Goal: Information Seeking & Learning: Learn about a topic

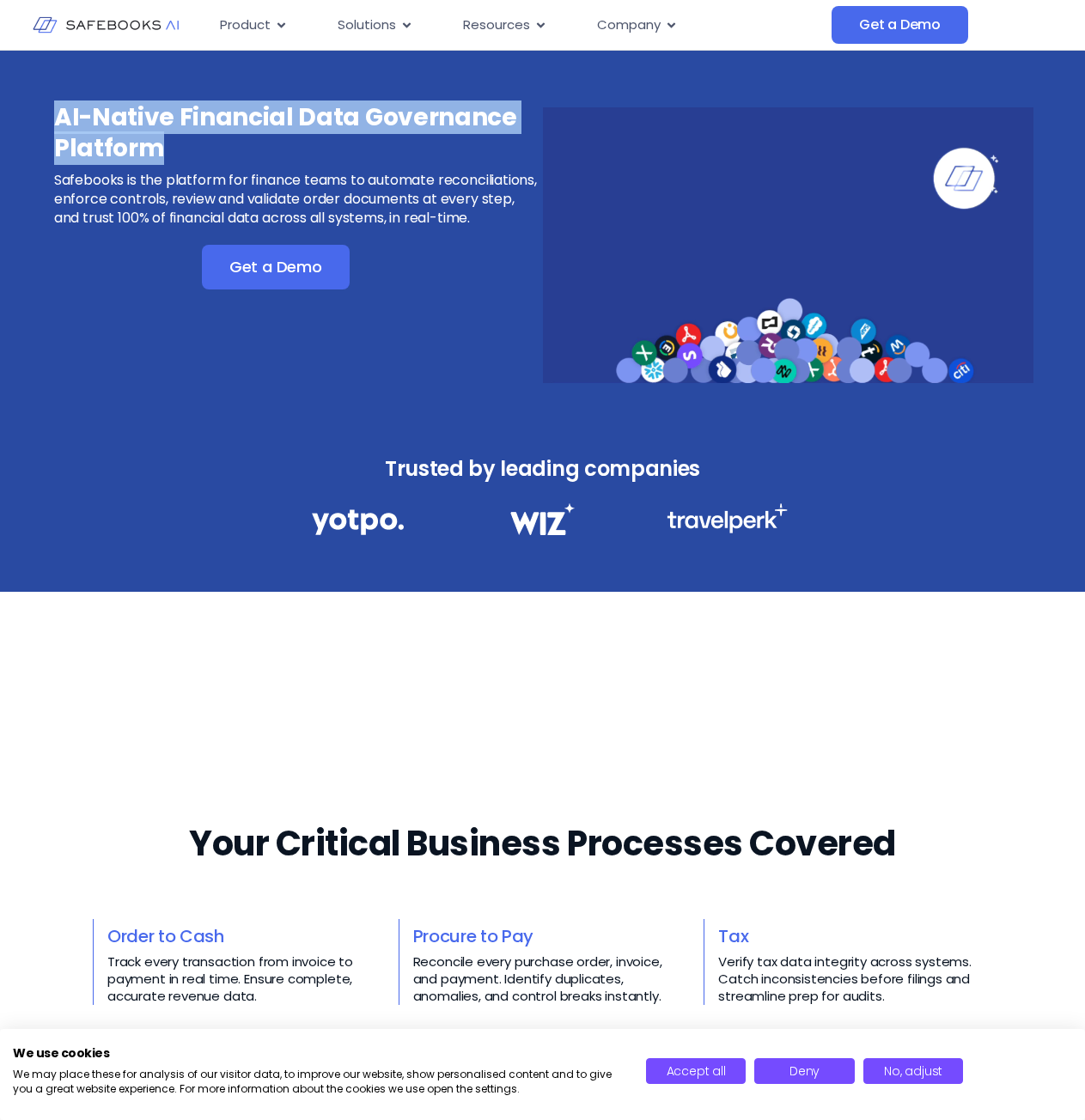
drag, startPoint x: 167, startPoint y: 145, endPoint x: 53, endPoint y: 119, distance: 116.9
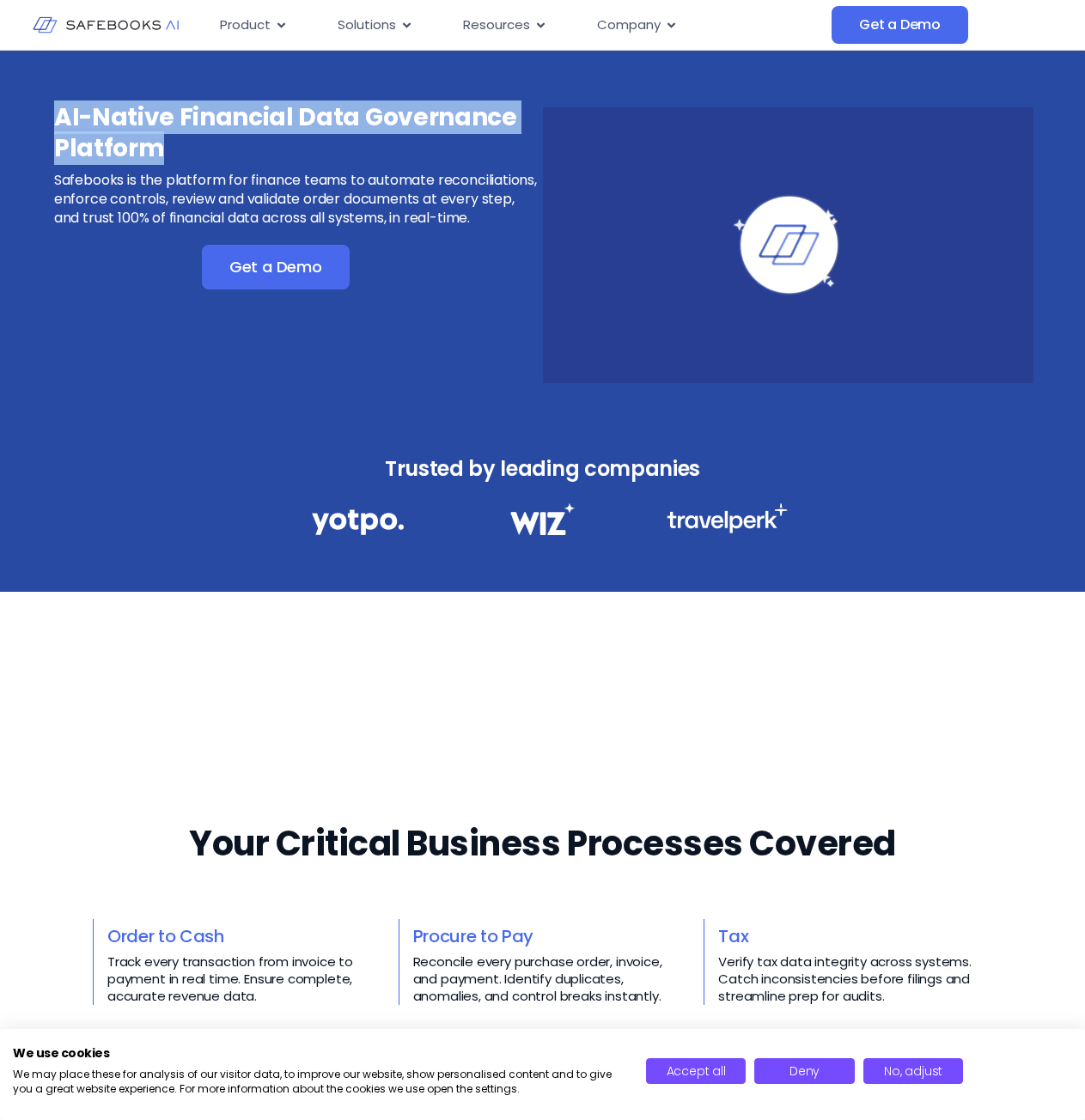
click at [54, 119] on h3 "AI-Native Financial Data Governance Platform" at bounding box center [297, 133] width 486 height 62
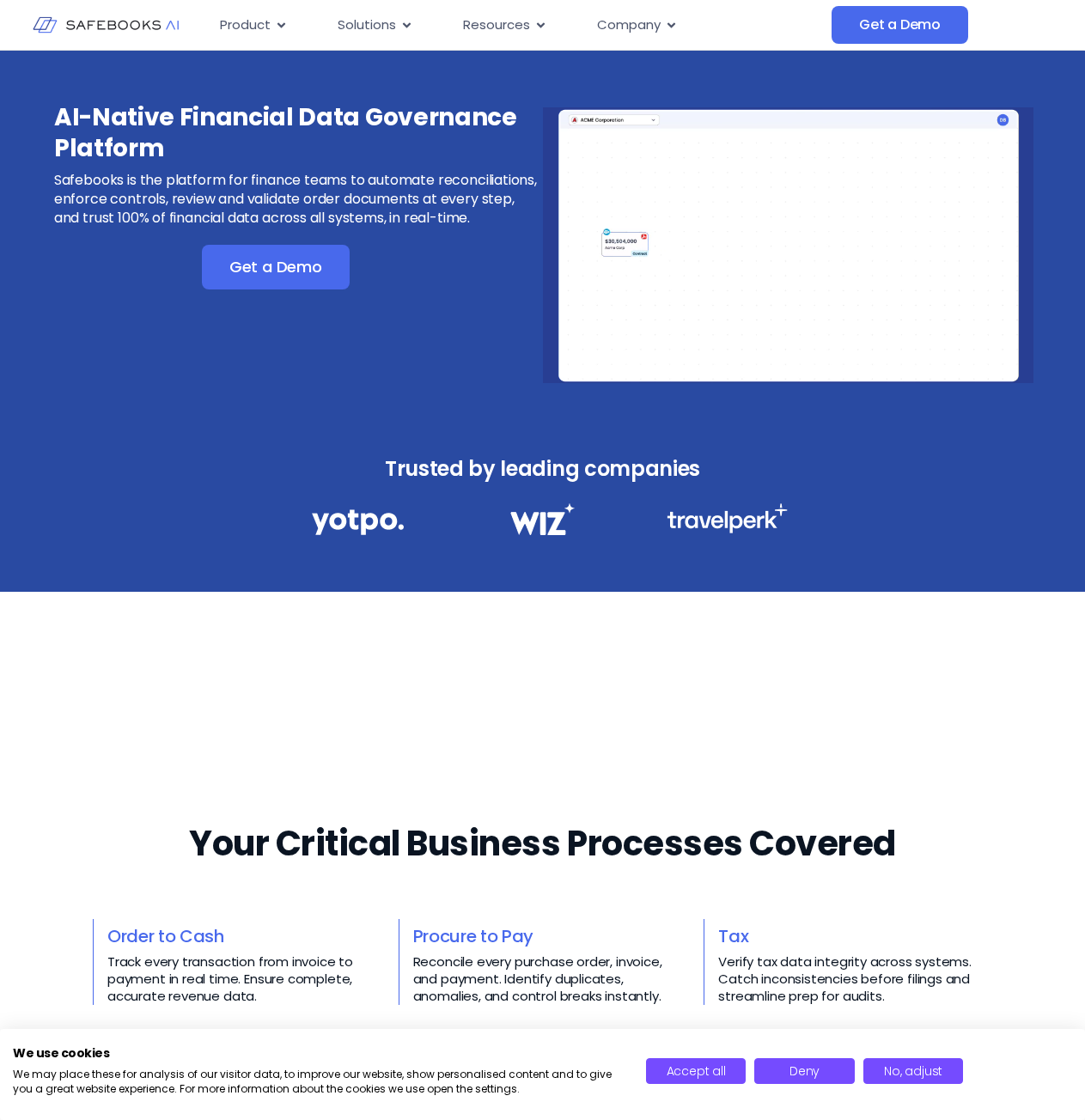
click at [591, 674] on div "AI-Native Financial Data Governance Platform Safebooks is the platform for fina…" at bounding box center [542, 418] width 1085 height 734
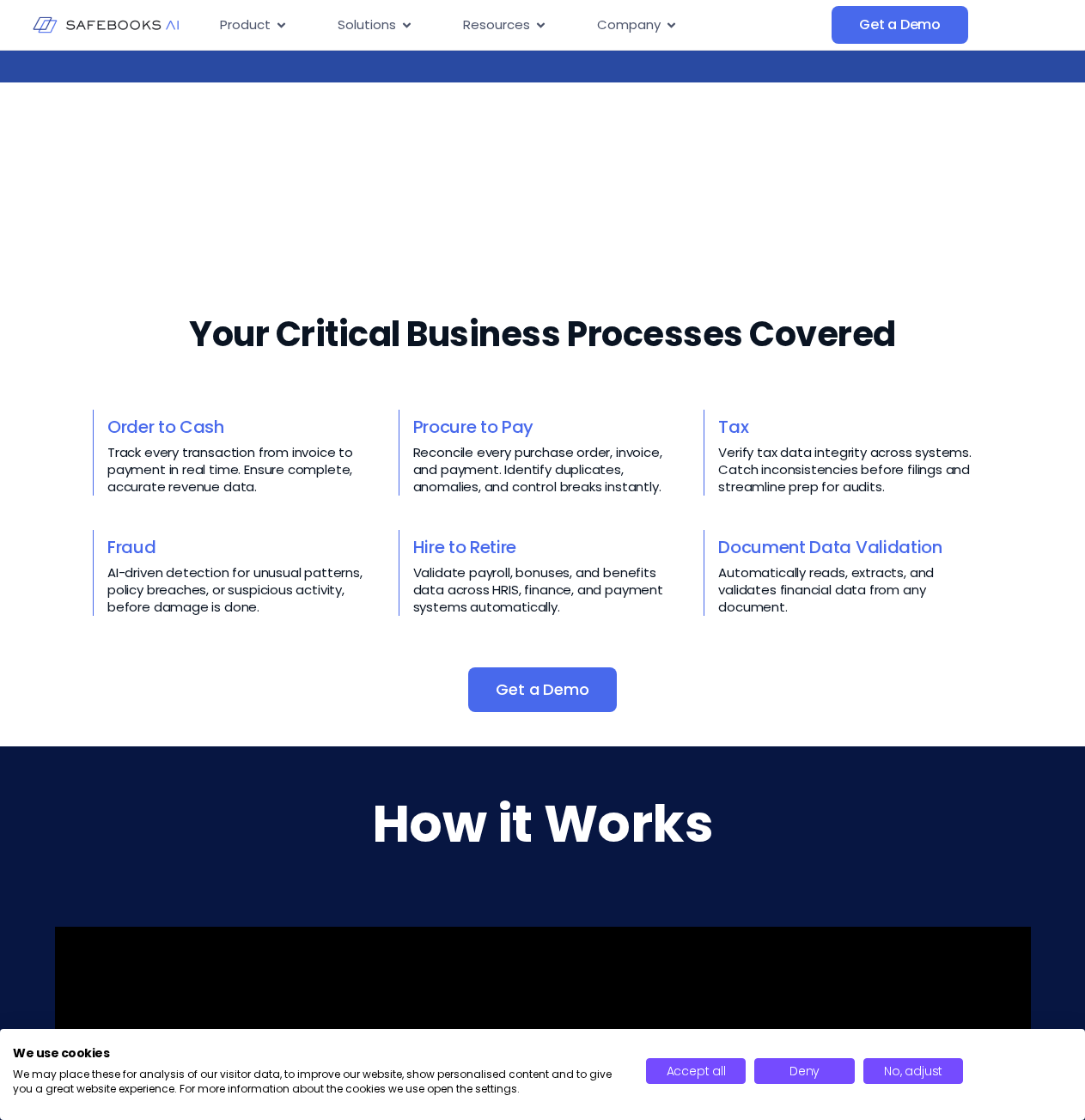
scroll to position [515, 0]
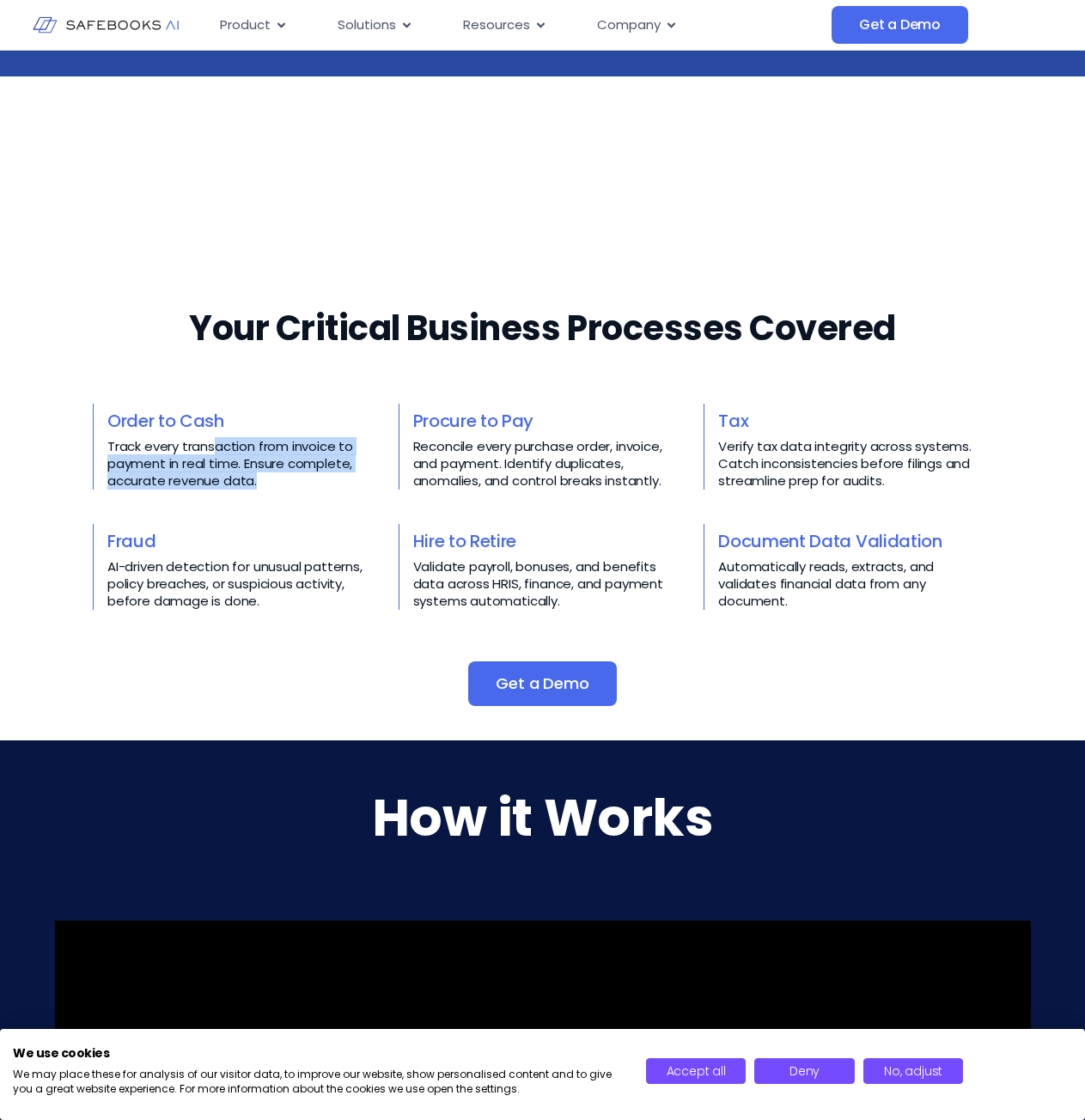
drag, startPoint x: 216, startPoint y: 448, endPoint x: 299, endPoint y: 483, distance: 90.1
click at [299, 483] on p "Track every transaction from invoice to payment in real time. Ensure complete, …" at bounding box center [245, 464] width 274 height 52
click at [296, 490] on div "Order to Cash Track every transaction from invoice to payment in real time. Ens…" at bounding box center [542, 507] width 899 height 206
drag, startPoint x: 259, startPoint y: 478, endPoint x: 139, endPoint y: 447, distance: 123.9
click at [139, 447] on p "Track every transaction from invoice to payment in real time. Ensure complete, …" at bounding box center [245, 464] width 274 height 52
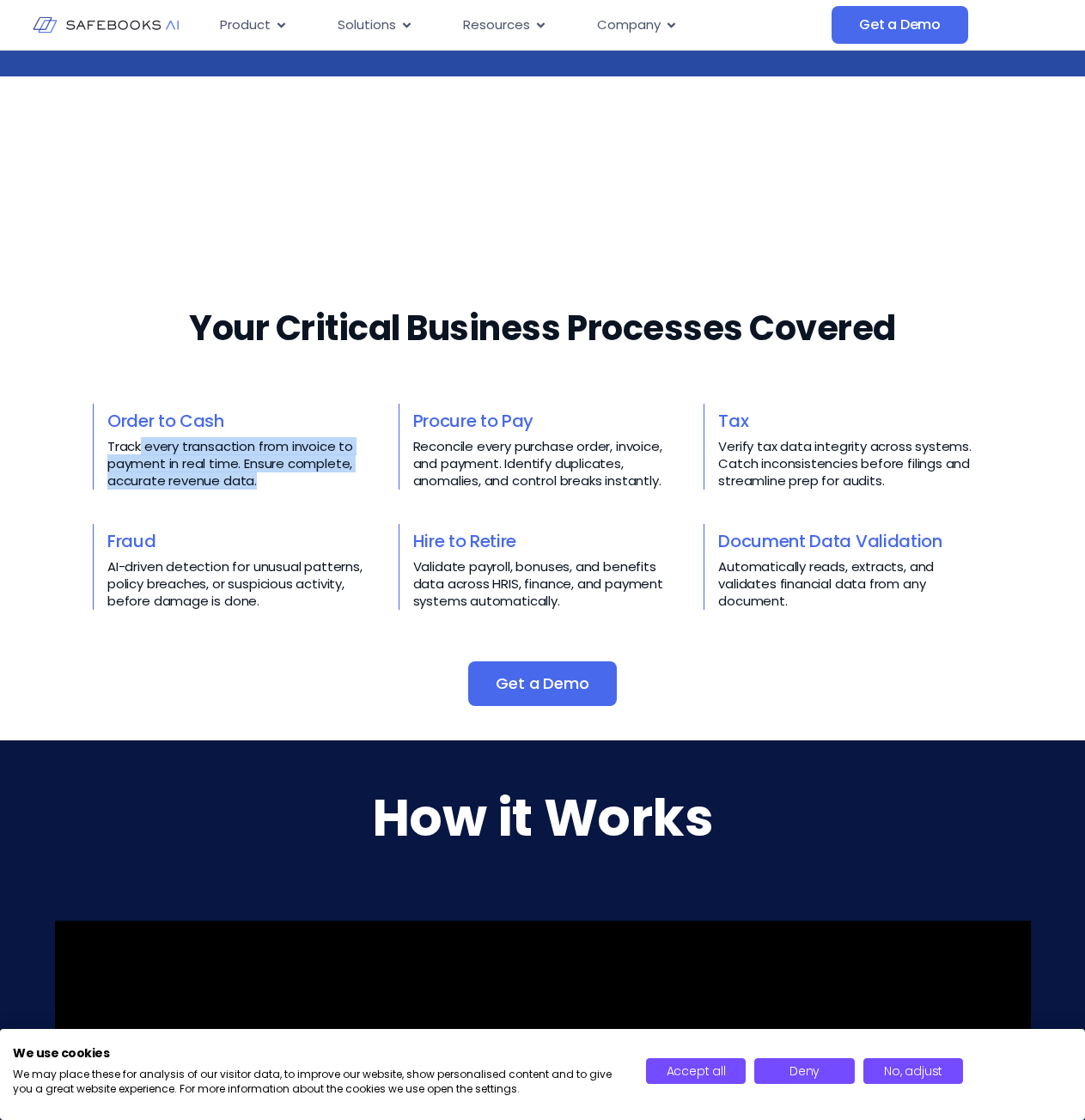
click at [323, 501] on div "Order to Cash Track every transaction from invoice to payment in real time. Ens…" at bounding box center [542, 507] width 899 height 206
drag, startPoint x: 149, startPoint y: 450, endPoint x: 239, endPoint y: 465, distance: 91.2
click at [239, 465] on p "Track every transaction from invoice to payment in real time. Ensure complete, …" at bounding box center [245, 464] width 274 height 52
click at [281, 488] on p "Track every transaction from invoice to payment in real time. Ensure complete, …" at bounding box center [245, 464] width 274 height 52
drag, startPoint x: 285, startPoint y: 484, endPoint x: 165, endPoint y: 450, distance: 124.7
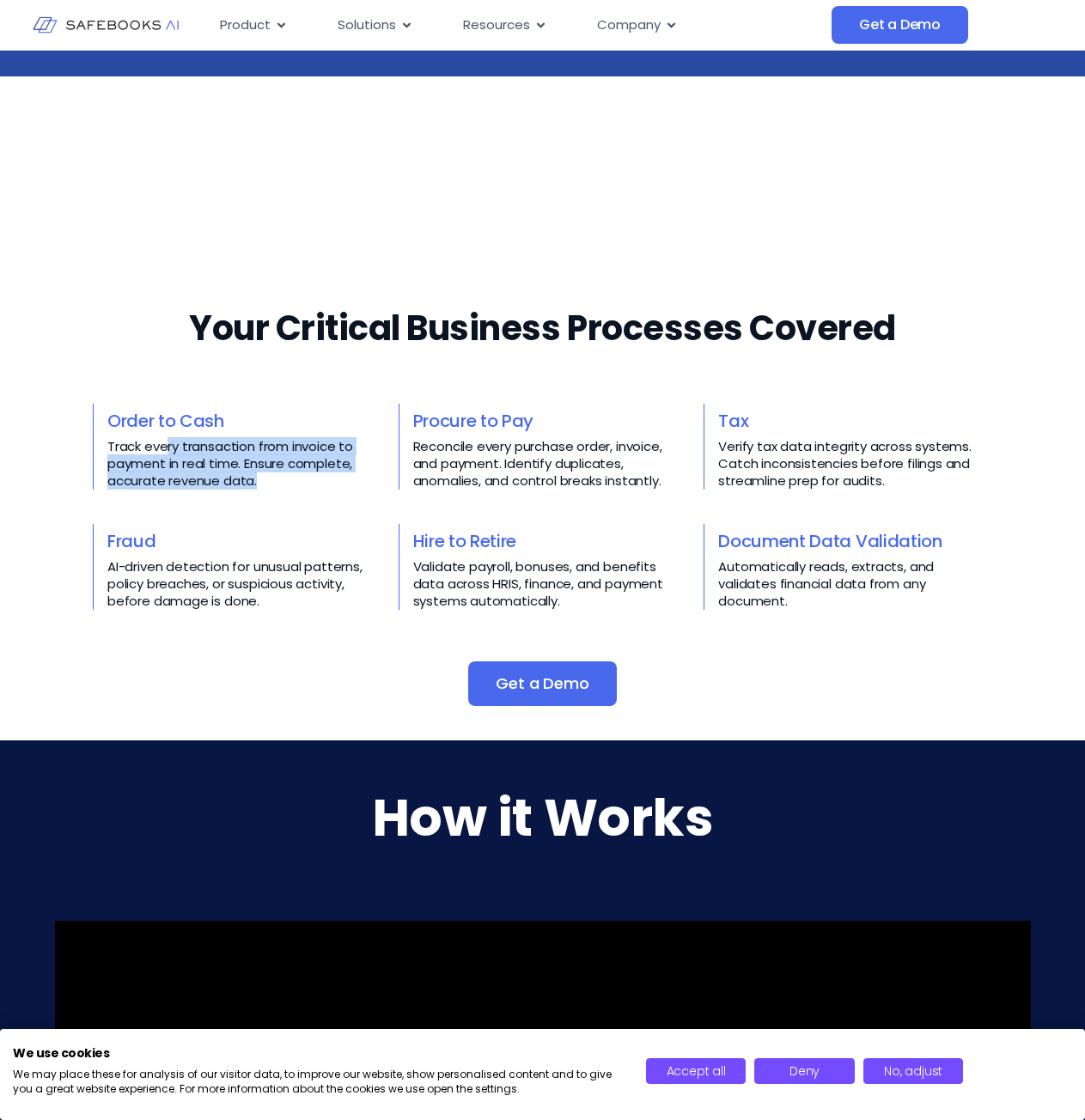
click at [165, 450] on p "Track every transaction from invoice to payment in real time. Ensure complete, …" at bounding box center [245, 464] width 274 height 52
click at [282, 480] on p "Track every transaction from invoice to payment in real time. Ensure complete, …" at bounding box center [245, 464] width 274 height 52
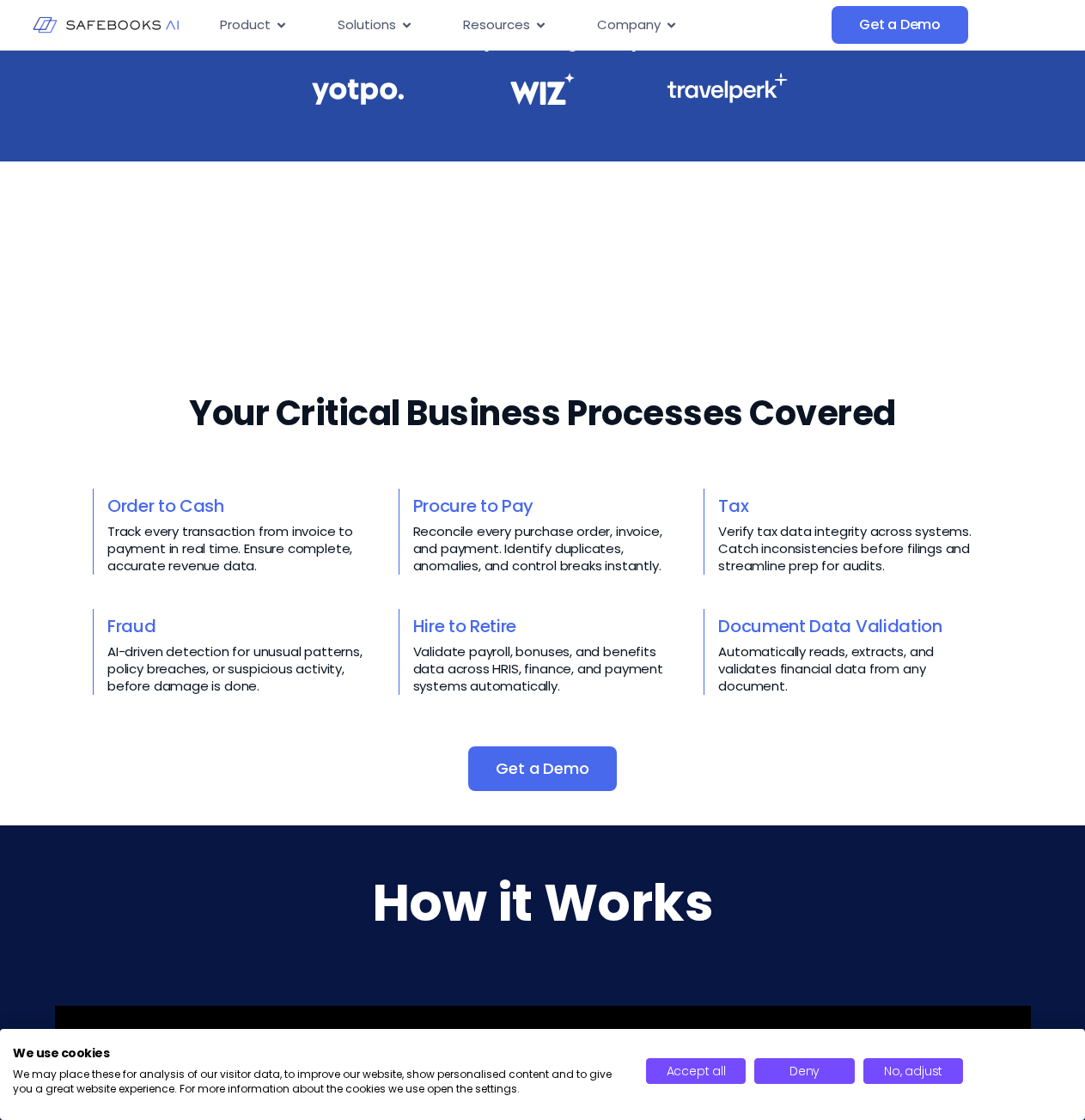
scroll to position [429, 0]
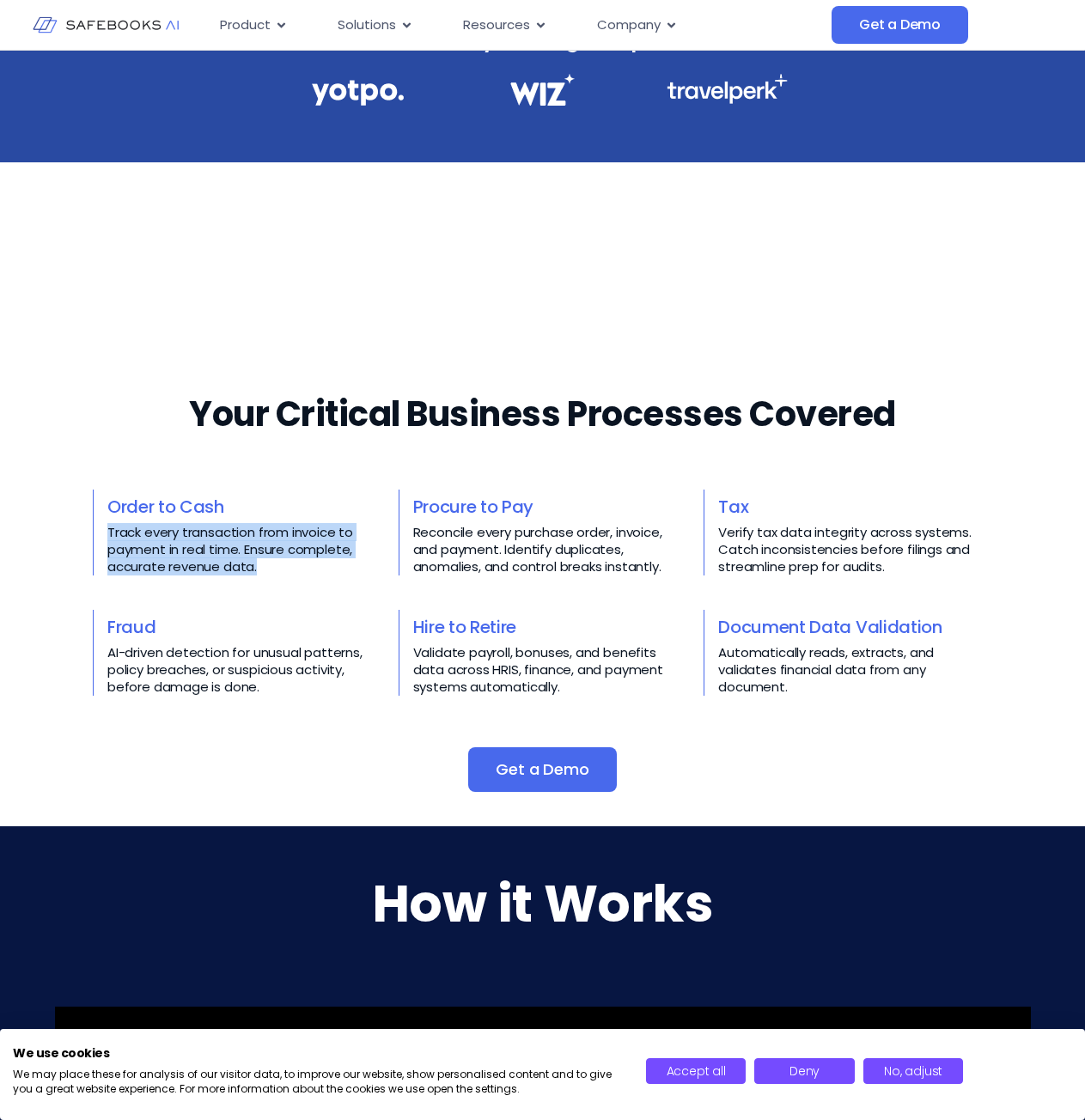
drag, startPoint x: 258, startPoint y: 569, endPoint x: 106, endPoint y: 530, distance: 156.9
click at [106, 530] on div "Order to Cash Track every transaction from invoice to payment in real time. Ens…" at bounding box center [237, 533] width 288 height 86
copy p "Track every transaction from invoice to payment in real time. Ensure complete, …"
